Goal: Transaction & Acquisition: Purchase product/service

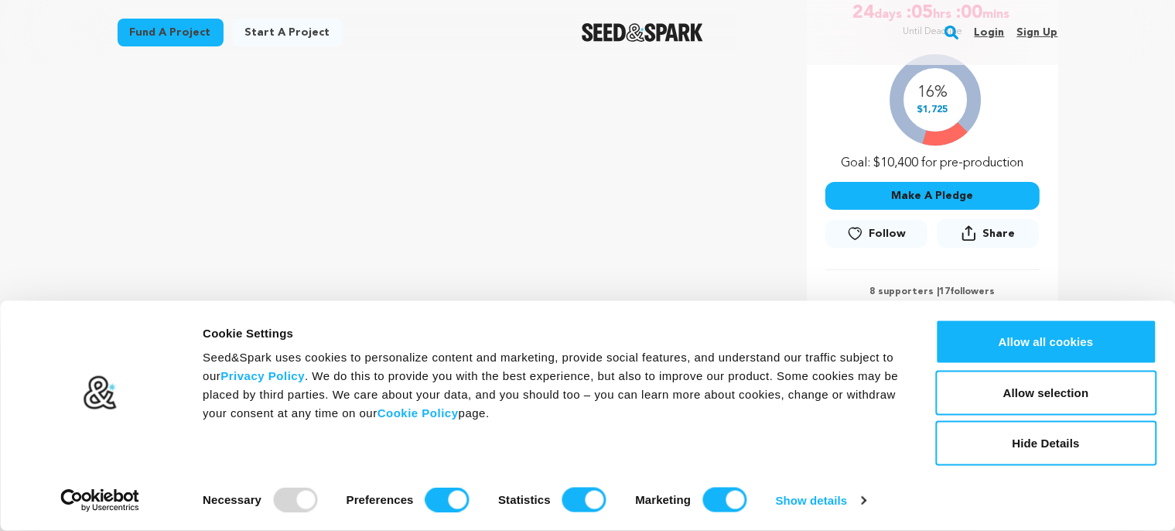
scroll to position [278, 0]
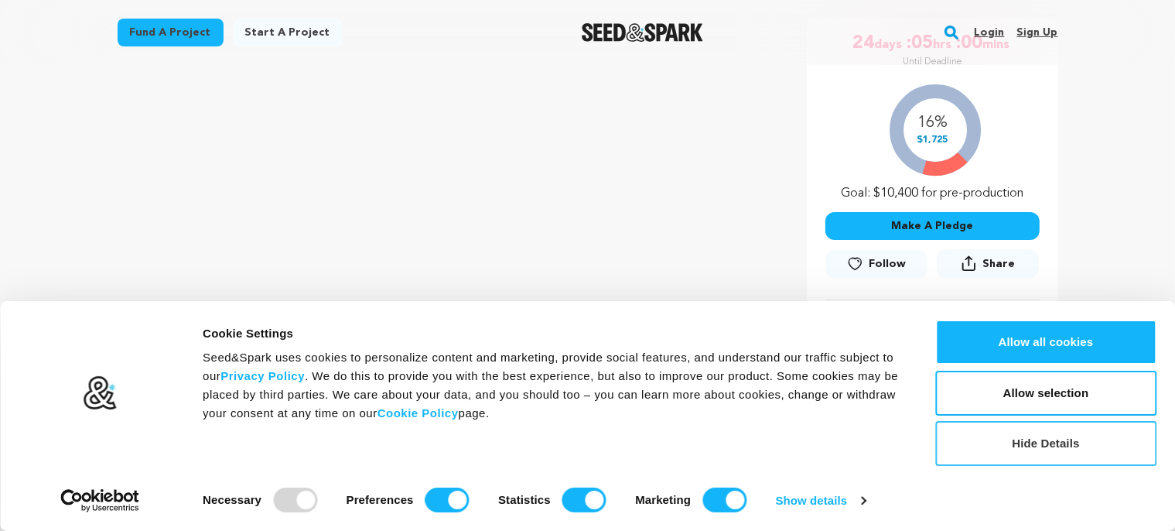
click at [1061, 439] on button "Hide Details" at bounding box center [1045, 443] width 221 height 45
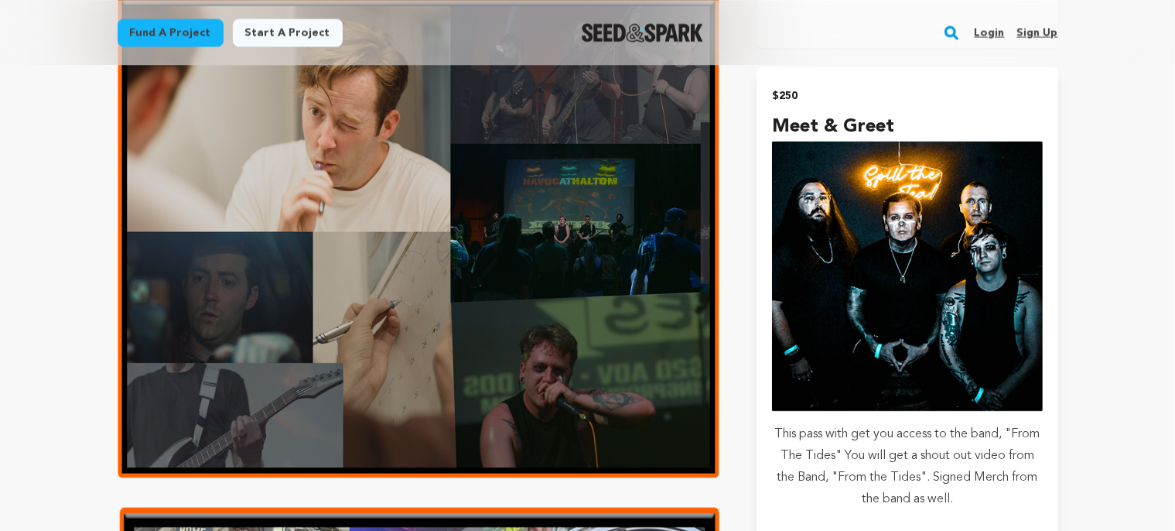
scroll to position [2970, 0]
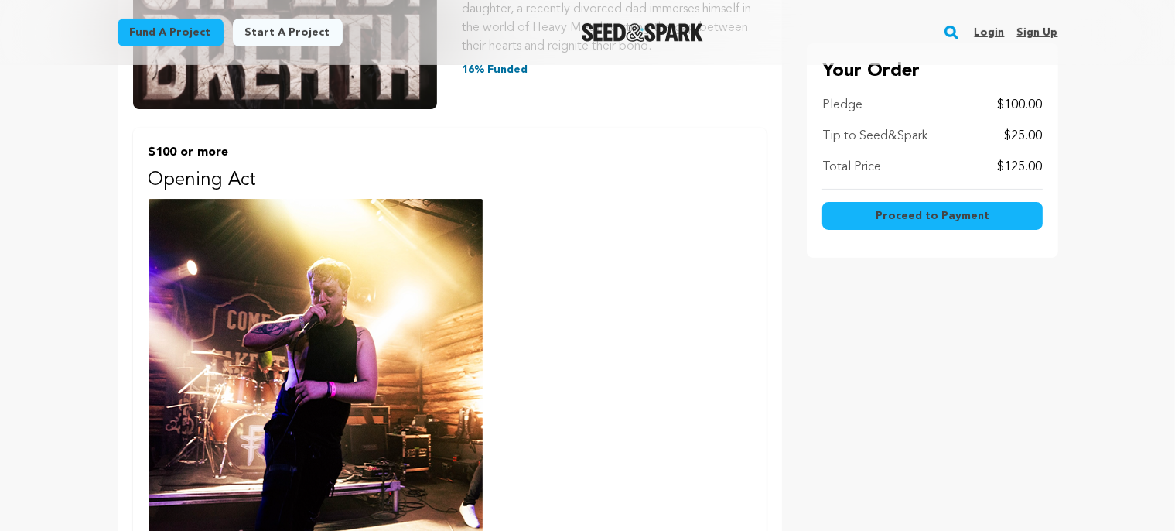
scroll to position [371, 0]
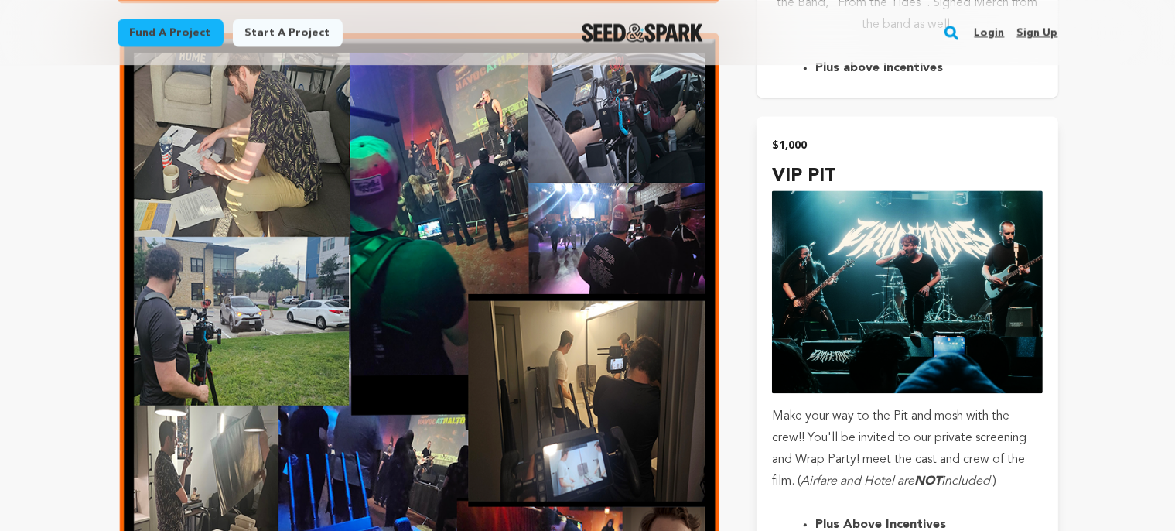
scroll to position [3484, 0]
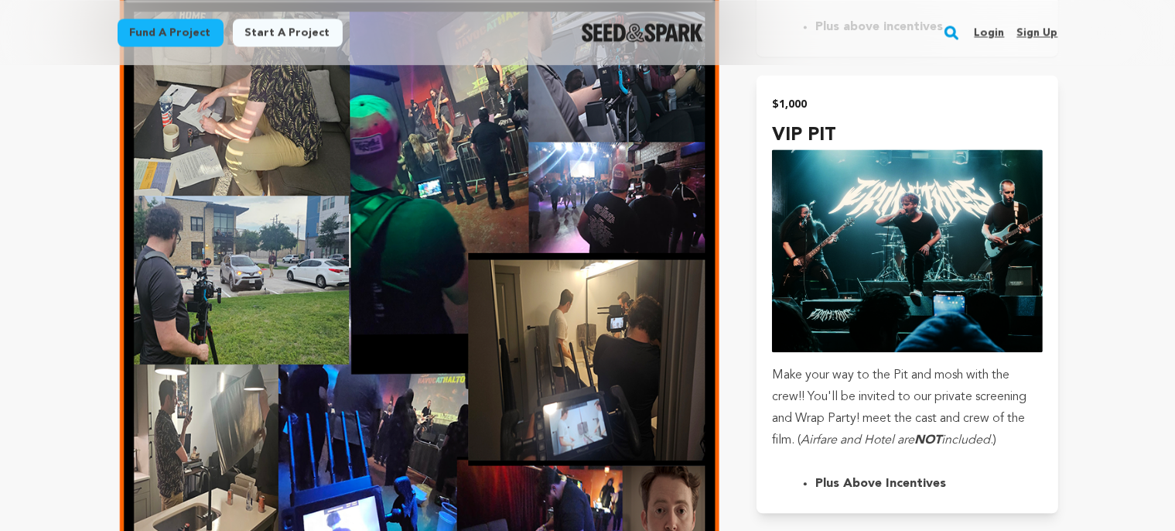
click at [918, 33] on strong "Plus above incentives" at bounding box center [879, 27] width 128 height 12
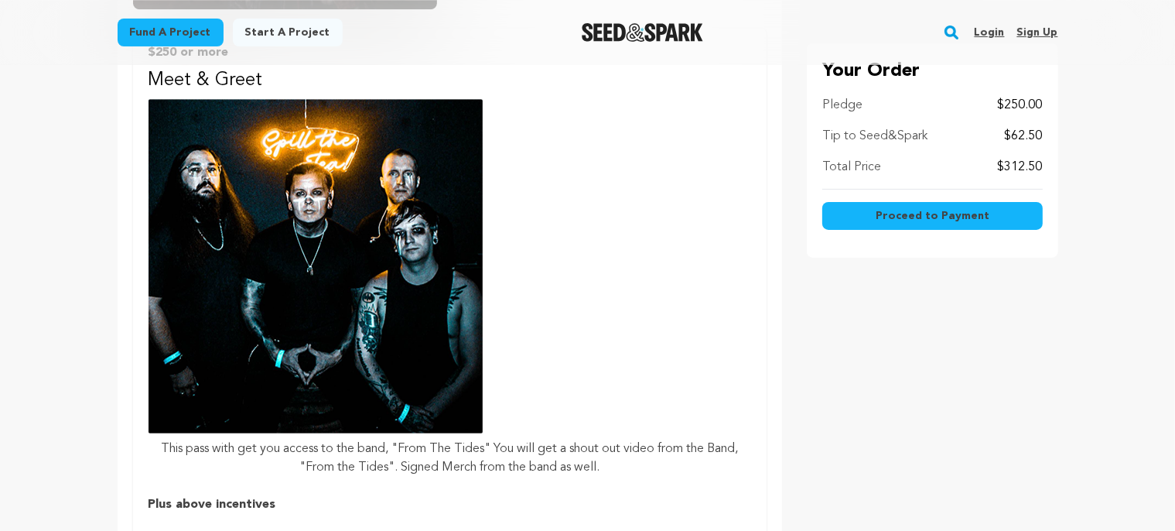
scroll to position [557, 0]
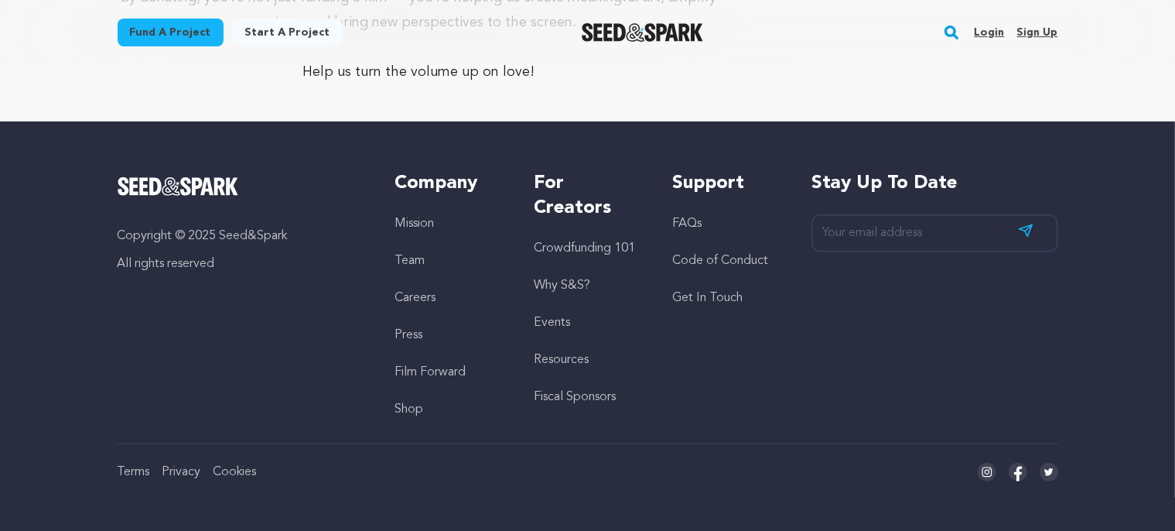
scroll to position [7196, 0]
click at [394, 267] on link "Team" at bounding box center [409, 260] width 30 height 12
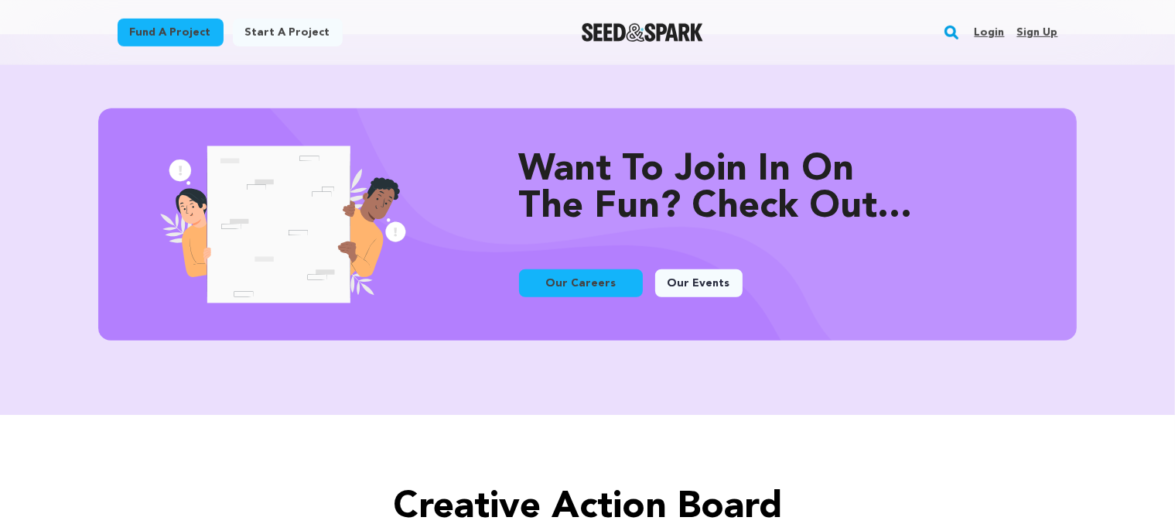
scroll to position [1206, 0]
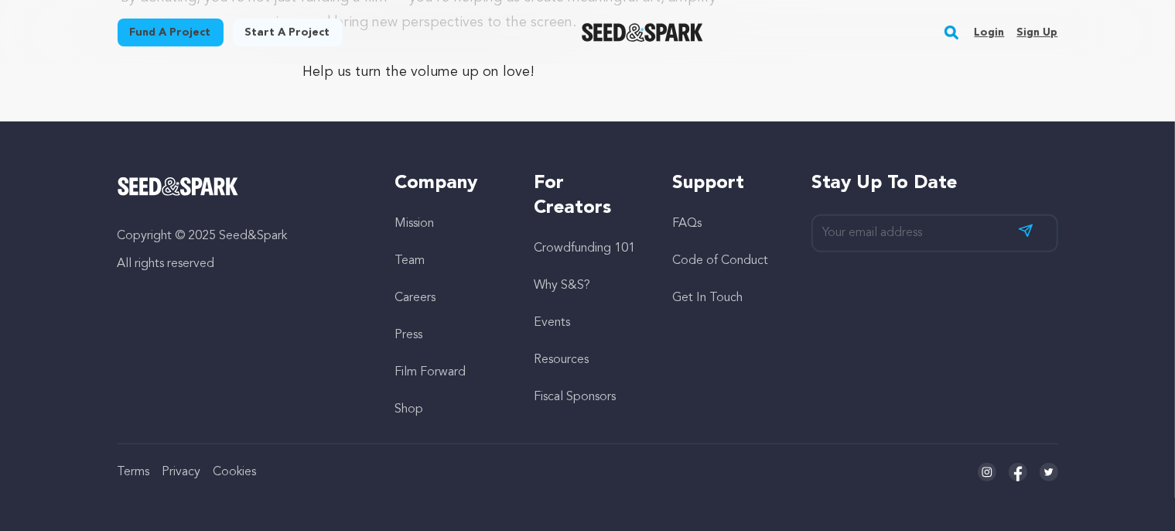
scroll to position [7272, 0]
click at [394, 217] on link "Mission" at bounding box center [413, 223] width 39 height 12
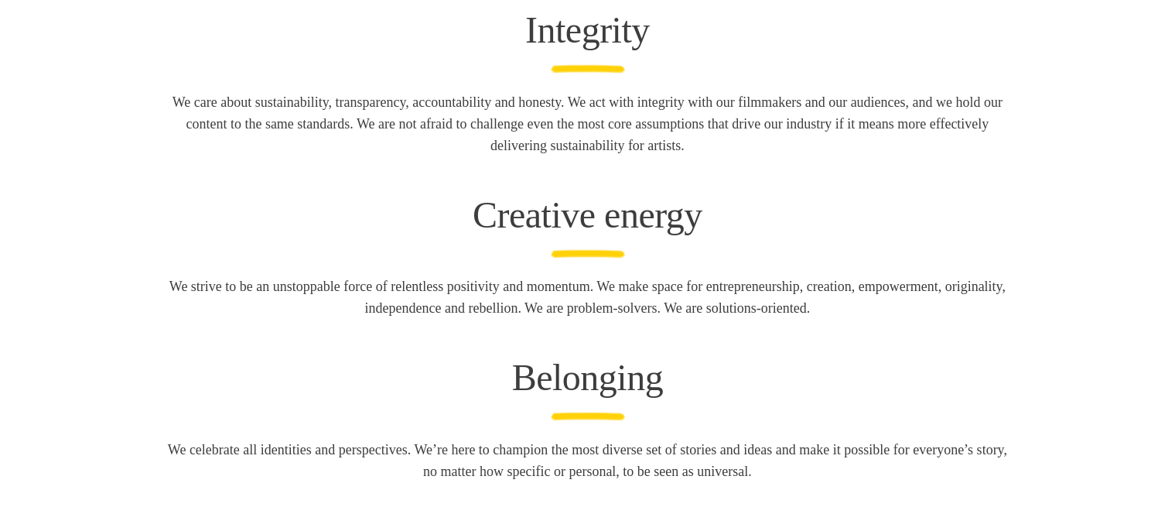
scroll to position [2970, 0]
